Goal: Check status: Check status

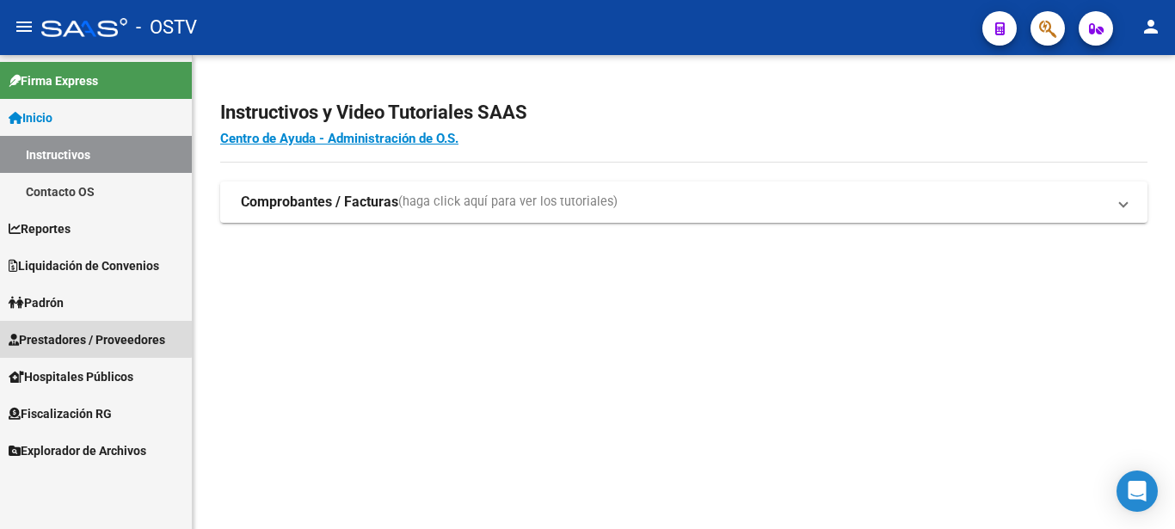
click at [82, 330] on link "Prestadores / Proveedores" at bounding box center [96, 339] width 192 height 37
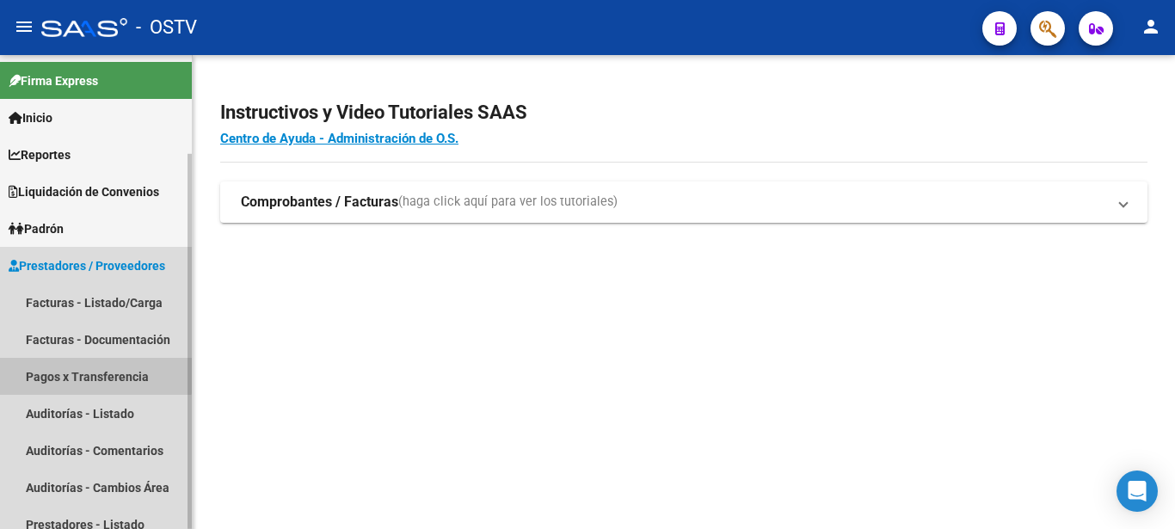
click at [91, 371] on link "Pagos x Transferencia" at bounding box center [96, 376] width 192 height 37
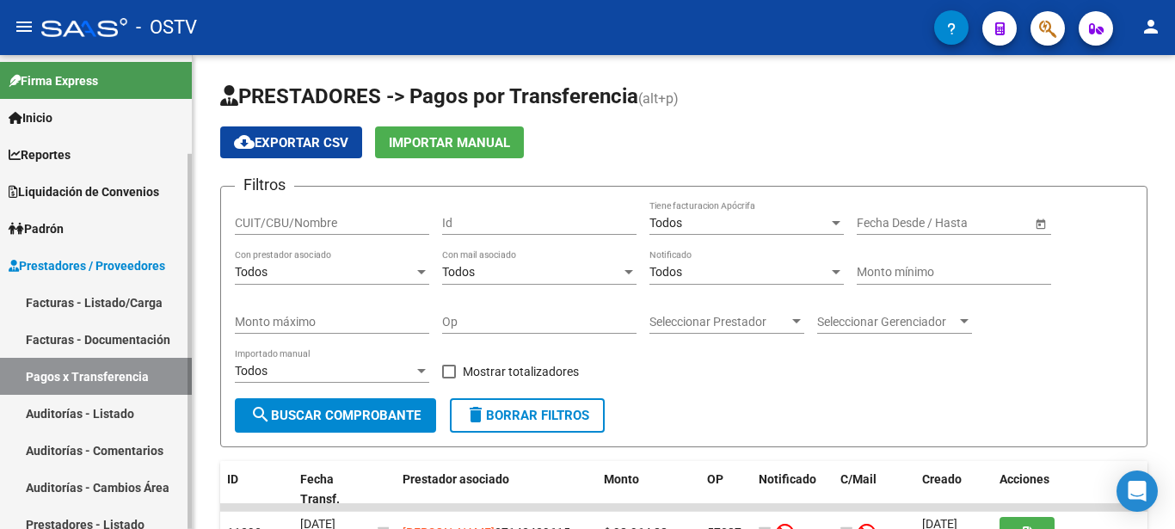
click at [92, 191] on span "Liquidación de Convenios" at bounding box center [84, 191] width 151 height 19
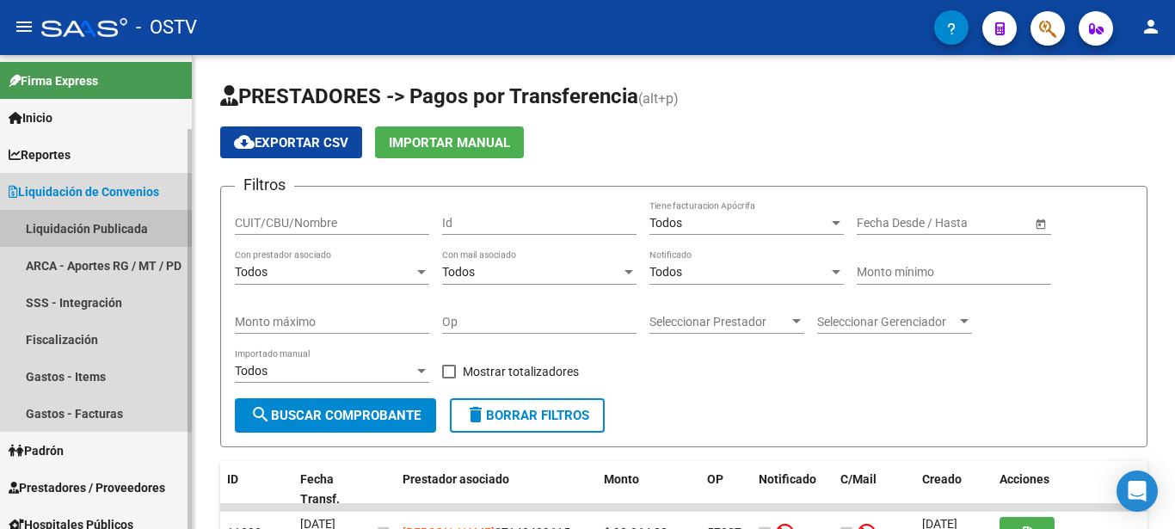
click at [82, 223] on link "Liquidación Publicada" at bounding box center [96, 228] width 192 height 37
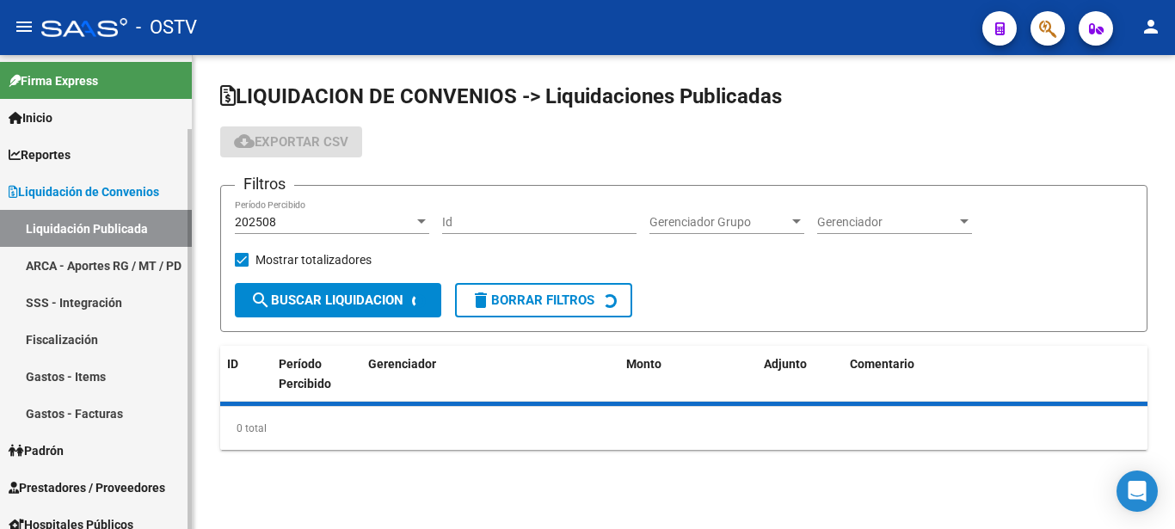
checkbox input "true"
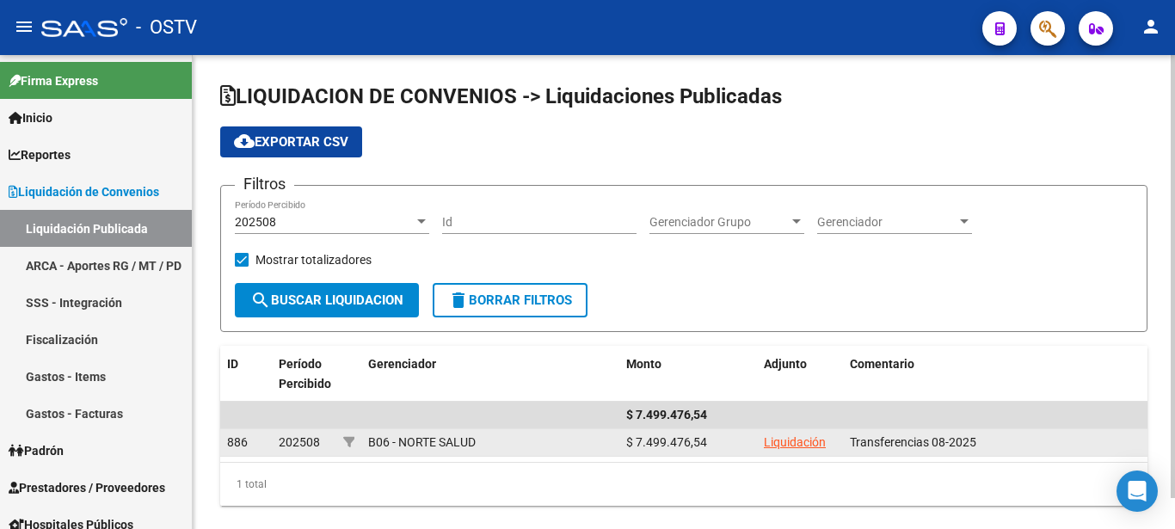
click at [794, 447] on link "Liquidación" at bounding box center [795, 442] width 62 height 14
